Goal: Transaction & Acquisition: Download file/media

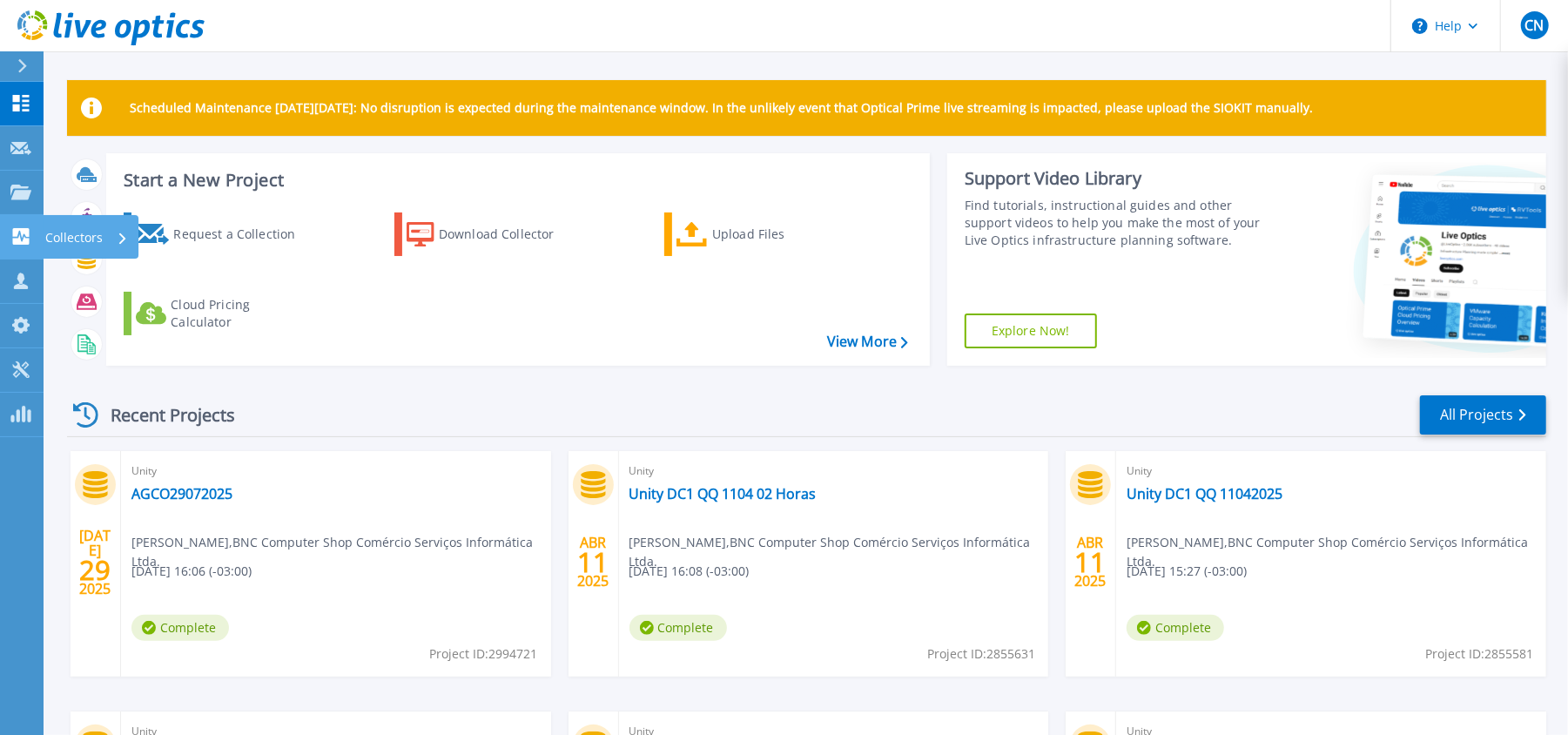
click at [4, 225] on link "Collectors Collectors" at bounding box center [22, 236] width 43 height 44
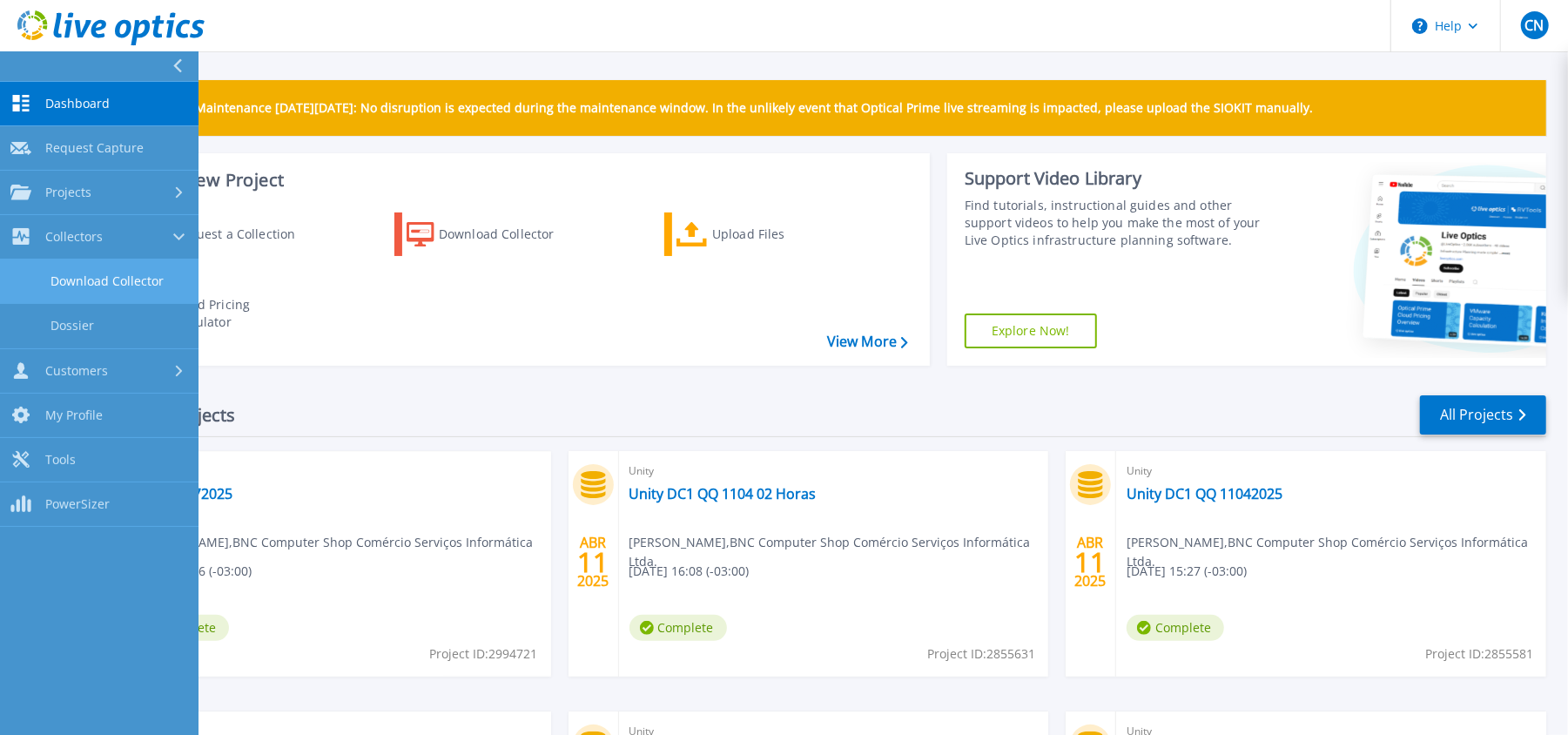
click at [113, 280] on link "Download Collector" at bounding box center [99, 281] width 199 height 44
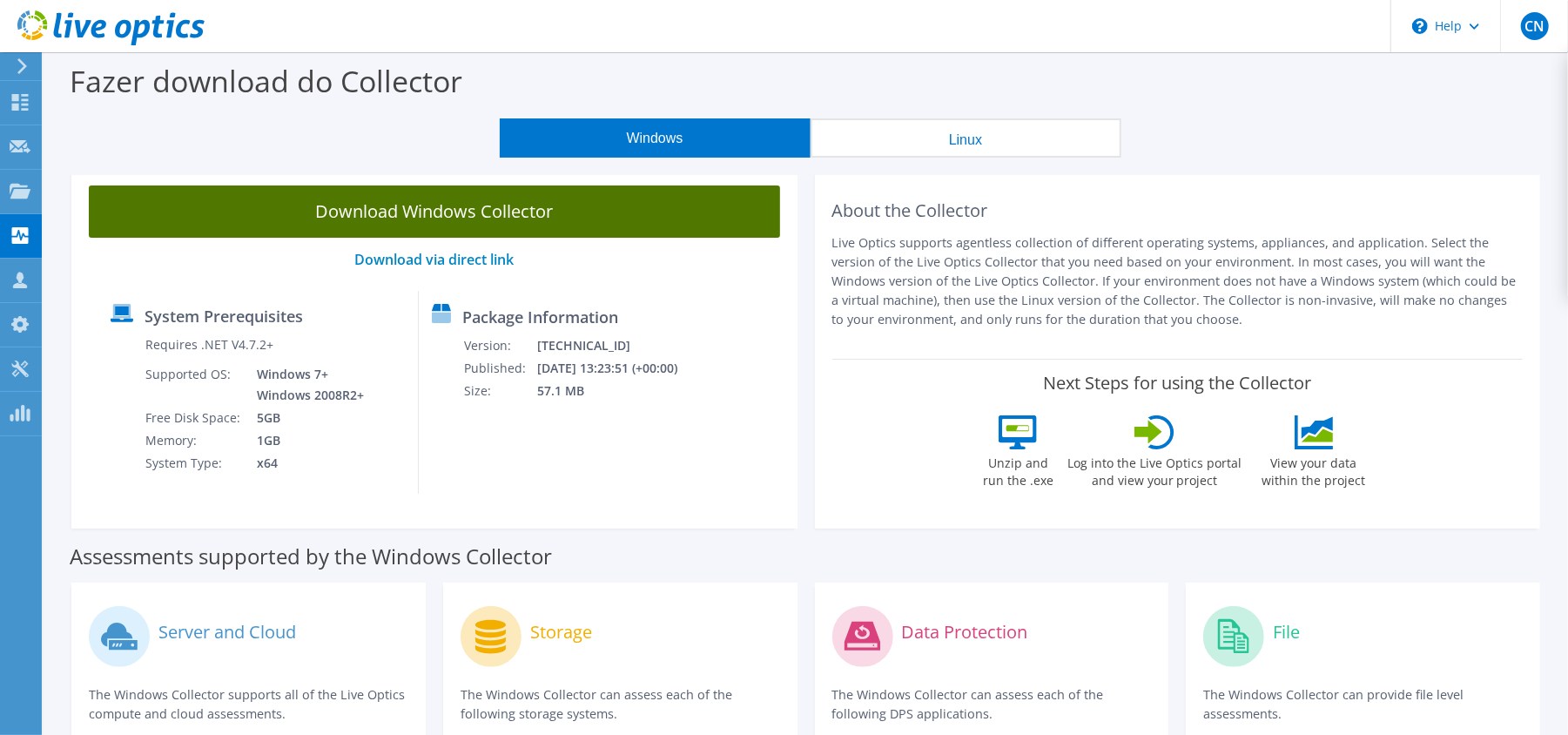
click at [481, 221] on link "Download Windows Collector" at bounding box center [434, 211] width 691 height 52
